Goal: Task Accomplishment & Management: Manage account settings

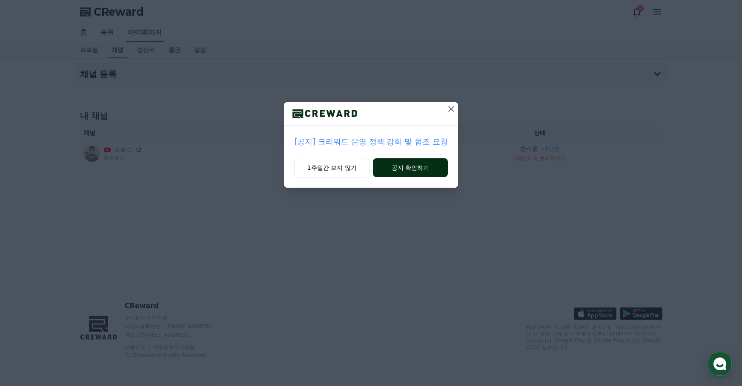
click at [405, 173] on button "공지 확인하기" at bounding box center [410, 167] width 74 height 19
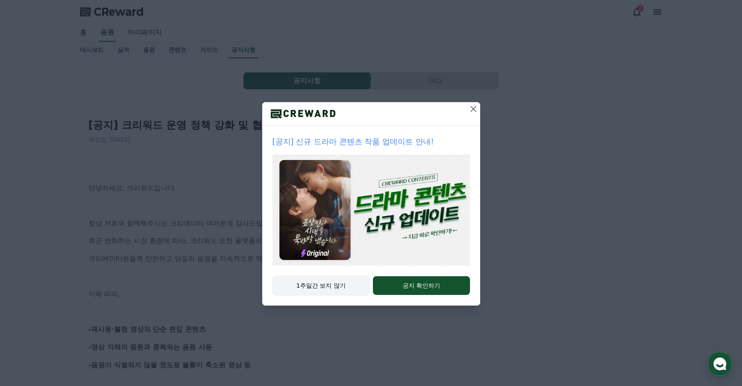
click at [340, 287] on button "1주일간 보지 않기" at bounding box center [320, 286] width 97 height 20
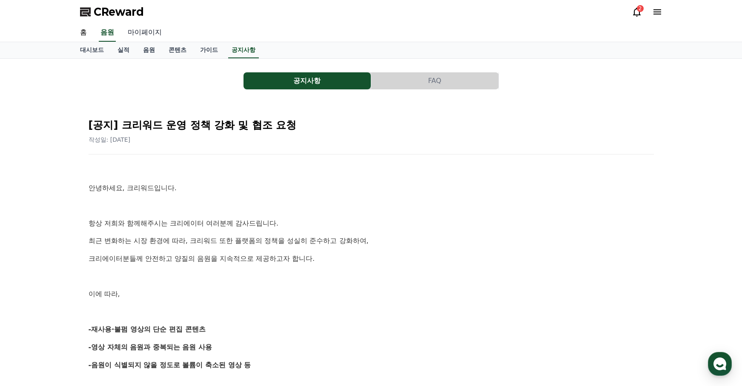
click at [138, 32] on link "마이페이지" at bounding box center [145, 33] width 48 height 18
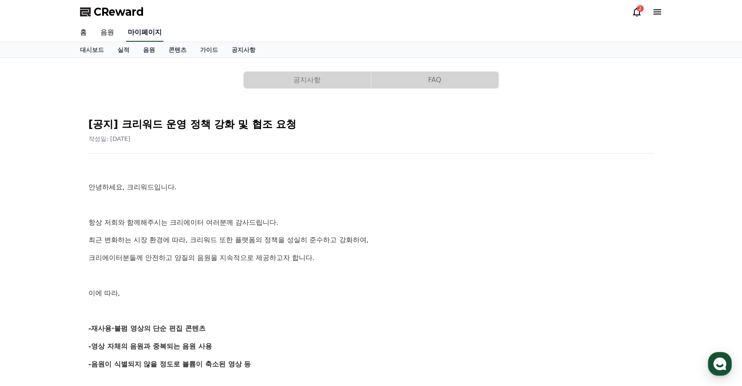
select select "**********"
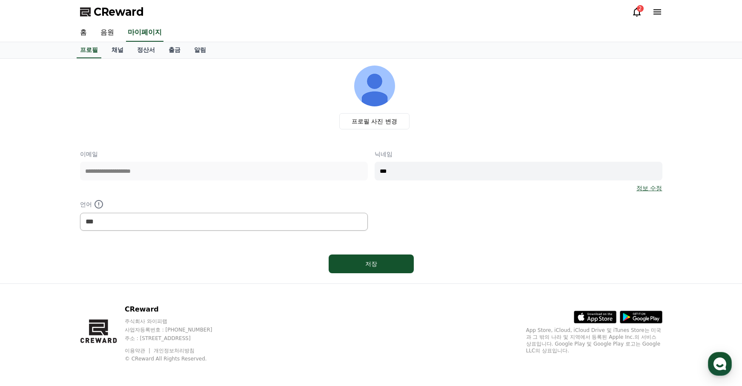
click at [638, 12] on icon at bounding box center [636, 12] width 10 height 10
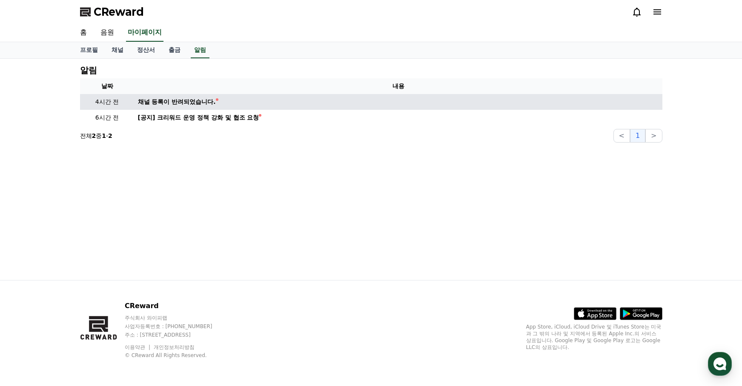
click at [180, 102] on div "채널 등록이 반려되었습니다." at bounding box center [177, 101] width 78 height 9
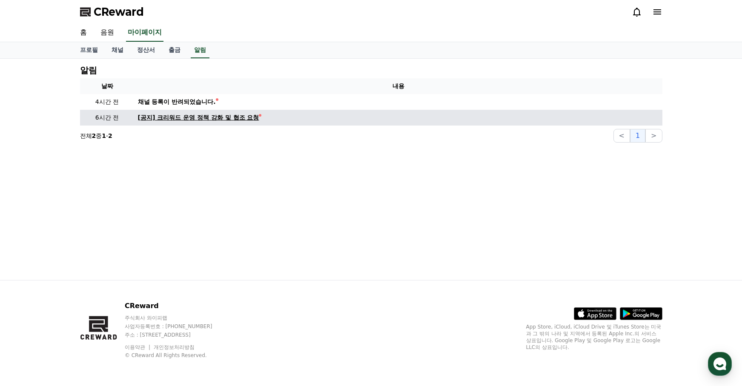
click at [191, 119] on div "[공지] 크리워드 운영 정책 강화 및 협조 요청" at bounding box center [198, 117] width 121 height 9
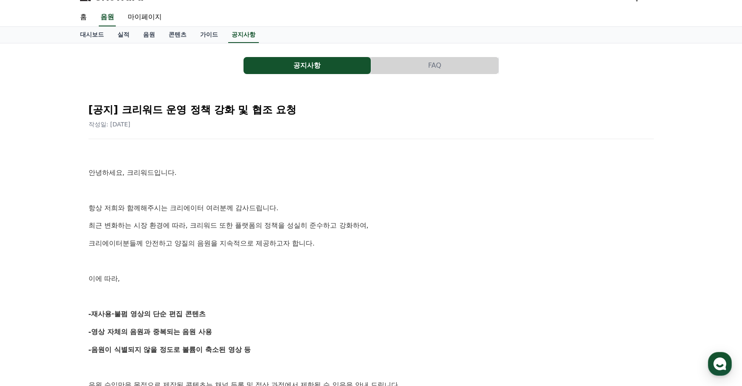
scroll to position [15, 0]
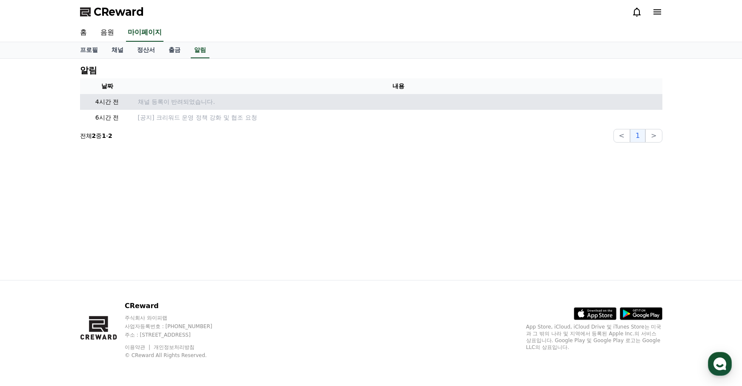
click at [194, 103] on p "채널 등록이 반려되었습니다." at bounding box center [398, 101] width 521 height 9
click at [154, 98] on p "채널 등록이 반려되었습니다." at bounding box center [398, 101] width 521 height 9
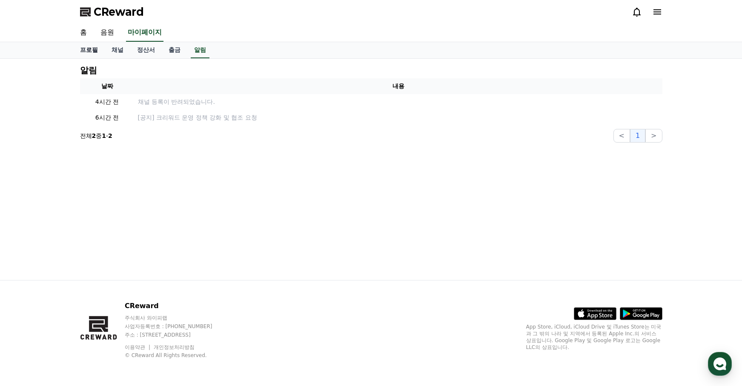
click at [78, 49] on link "프로필" at bounding box center [88, 50] width 31 height 16
select select "**********"
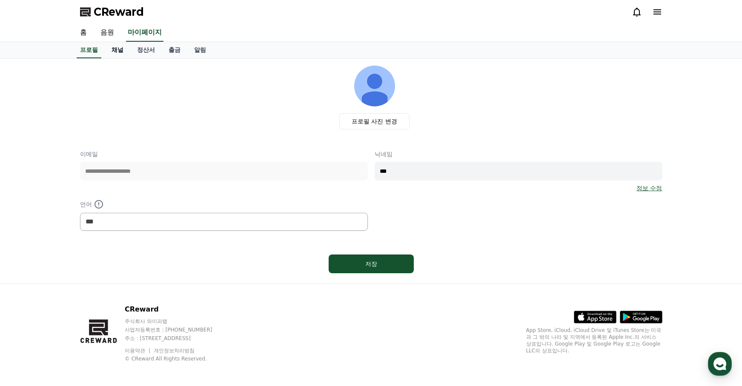
click at [110, 50] on link "채널" at bounding box center [118, 50] width 26 height 16
